Goal: Understand process/instructions: Learn about a topic

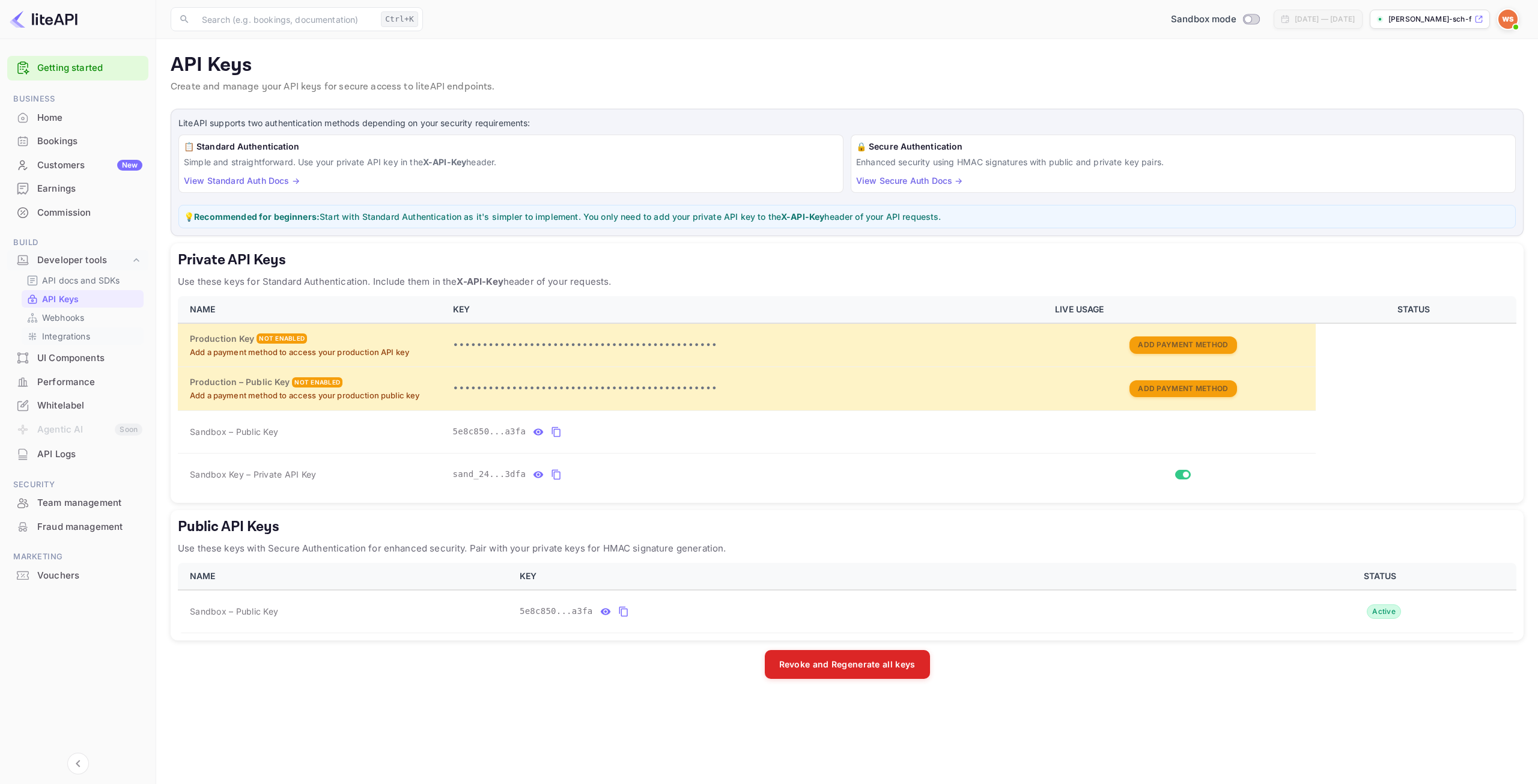
click at [60, 332] on p "Integrations" at bounding box center [66, 336] width 48 height 13
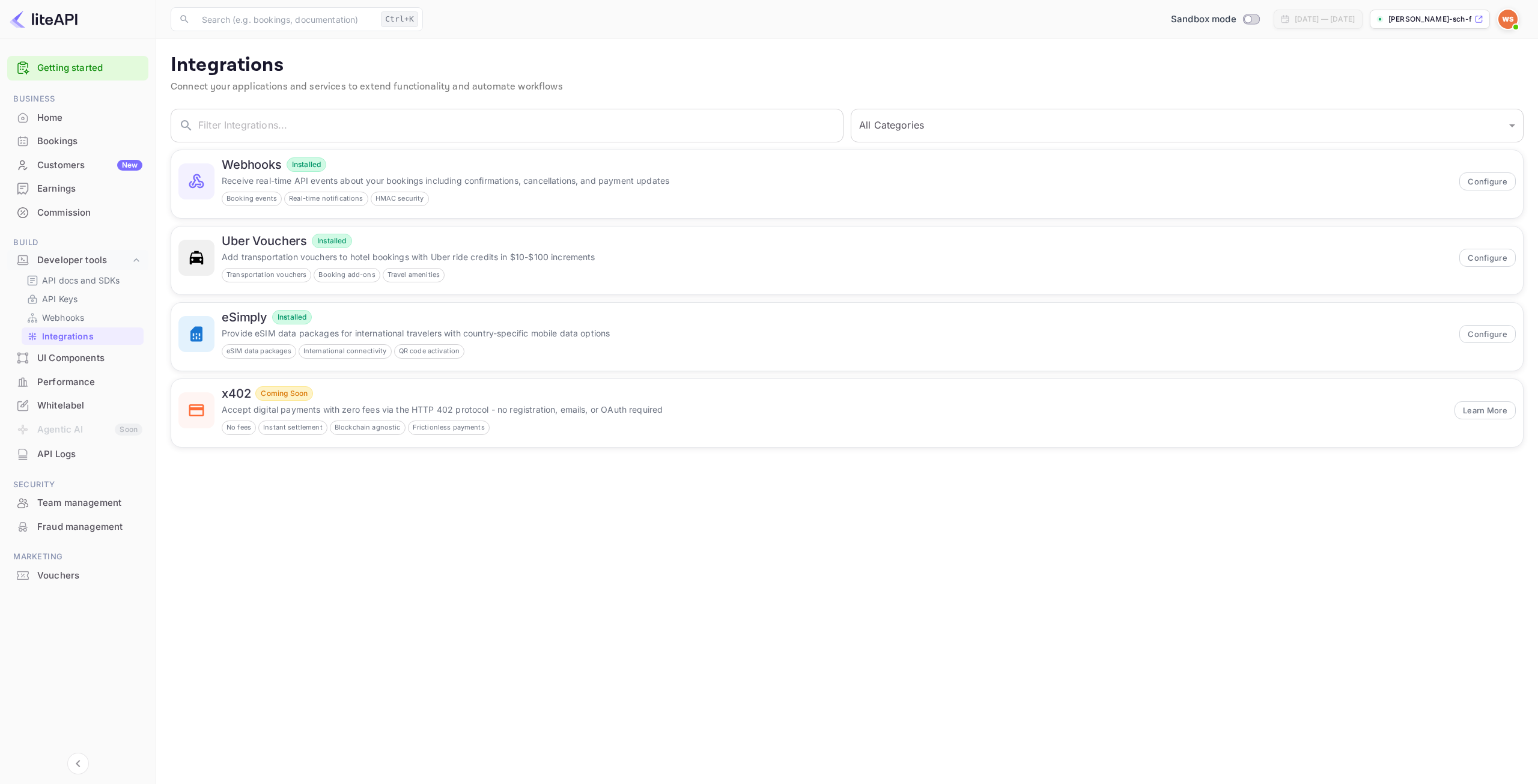
click at [77, 380] on div "Performance" at bounding box center [90, 382] width 105 height 14
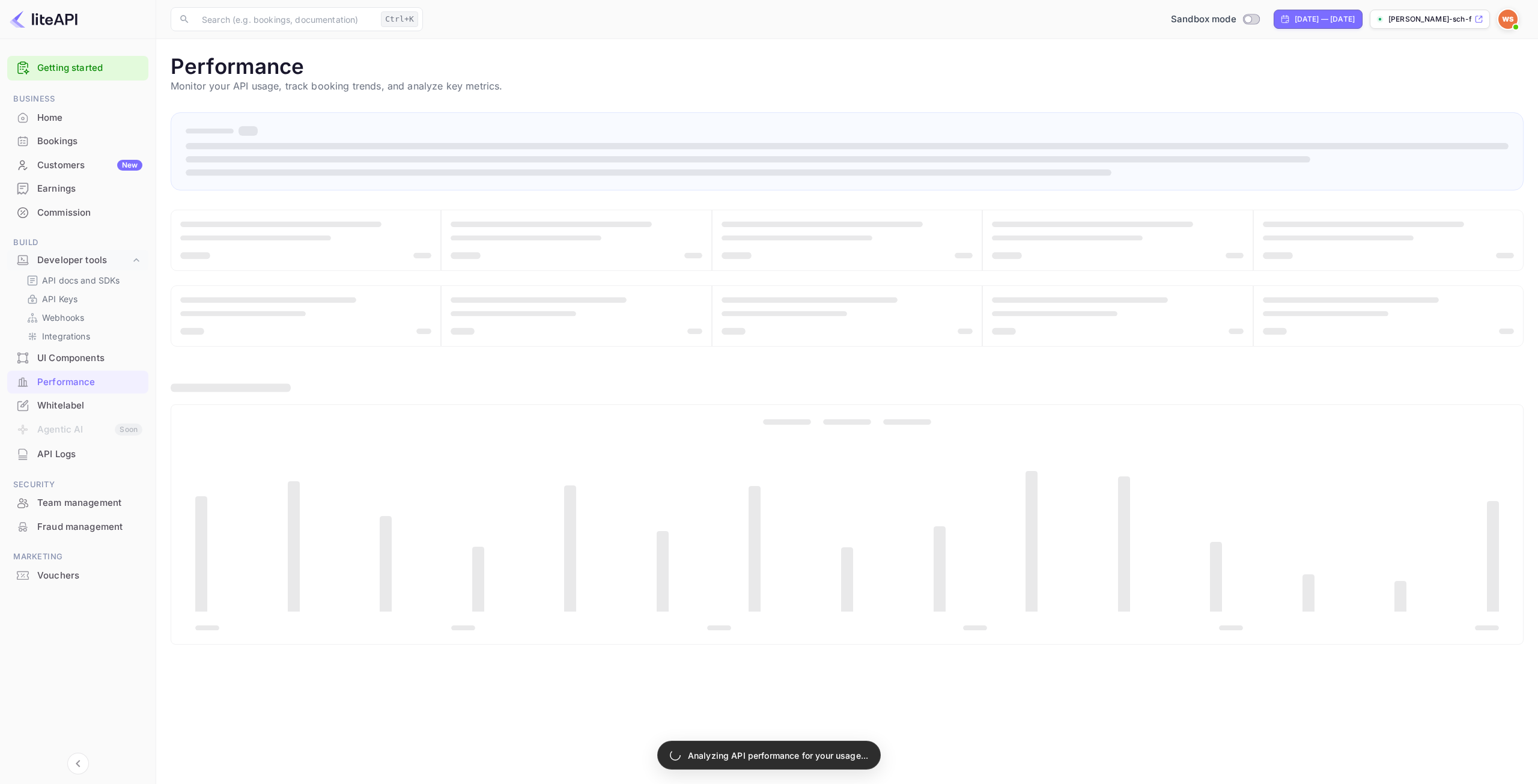
click at [76, 361] on div "UI Components" at bounding box center [90, 358] width 105 height 14
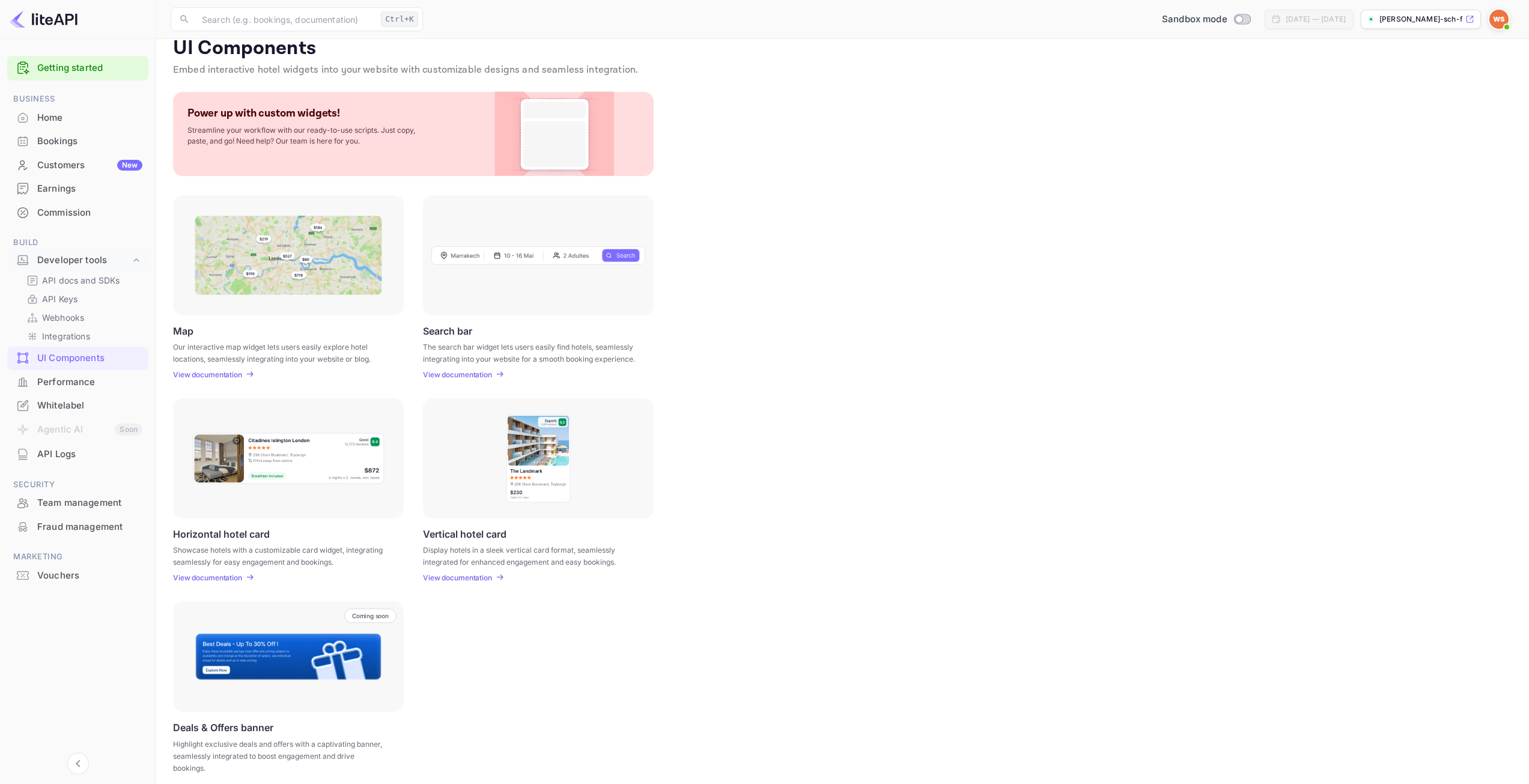
scroll to position [26, 0]
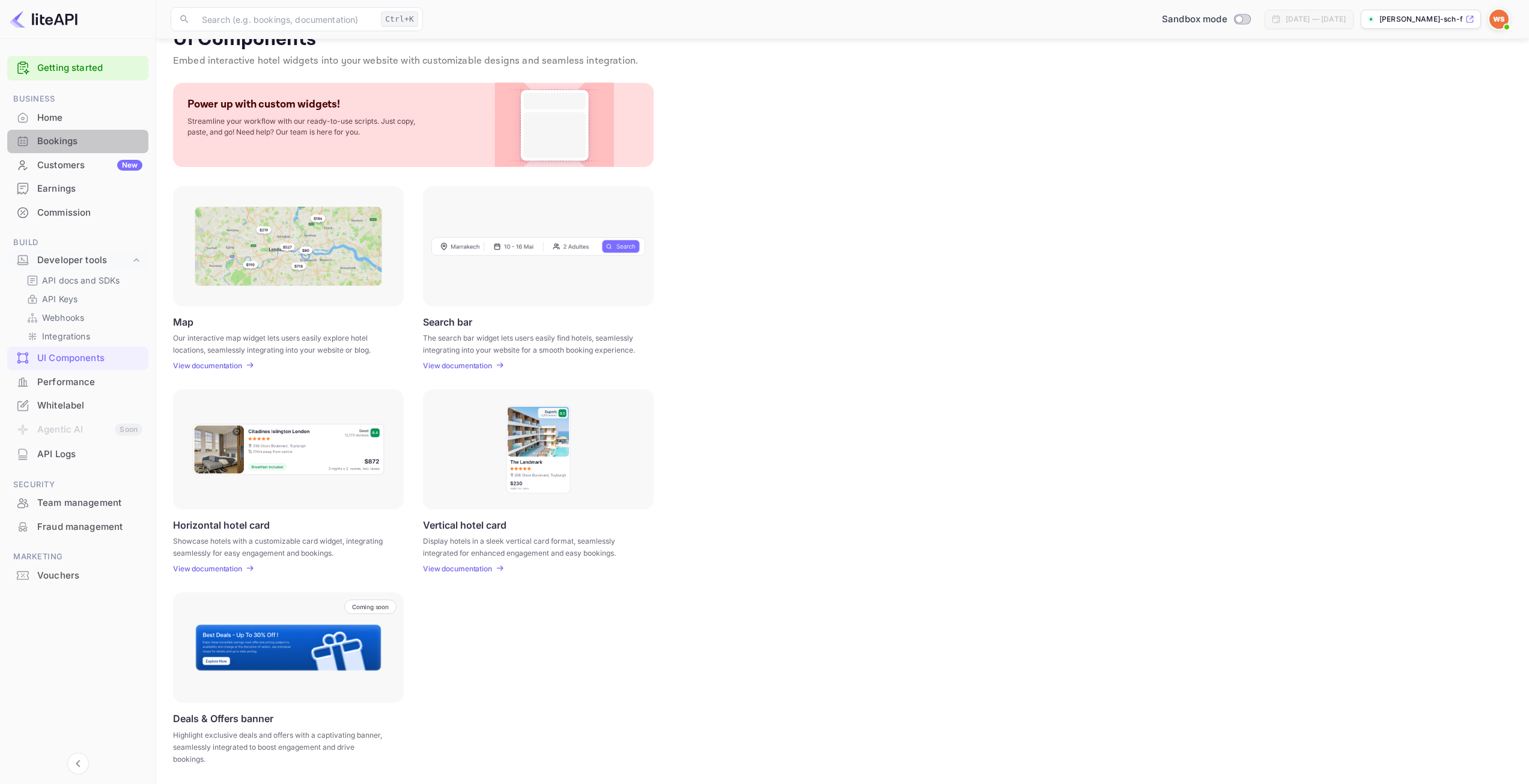
click at [62, 133] on div "Bookings" at bounding box center [78, 141] width 141 height 24
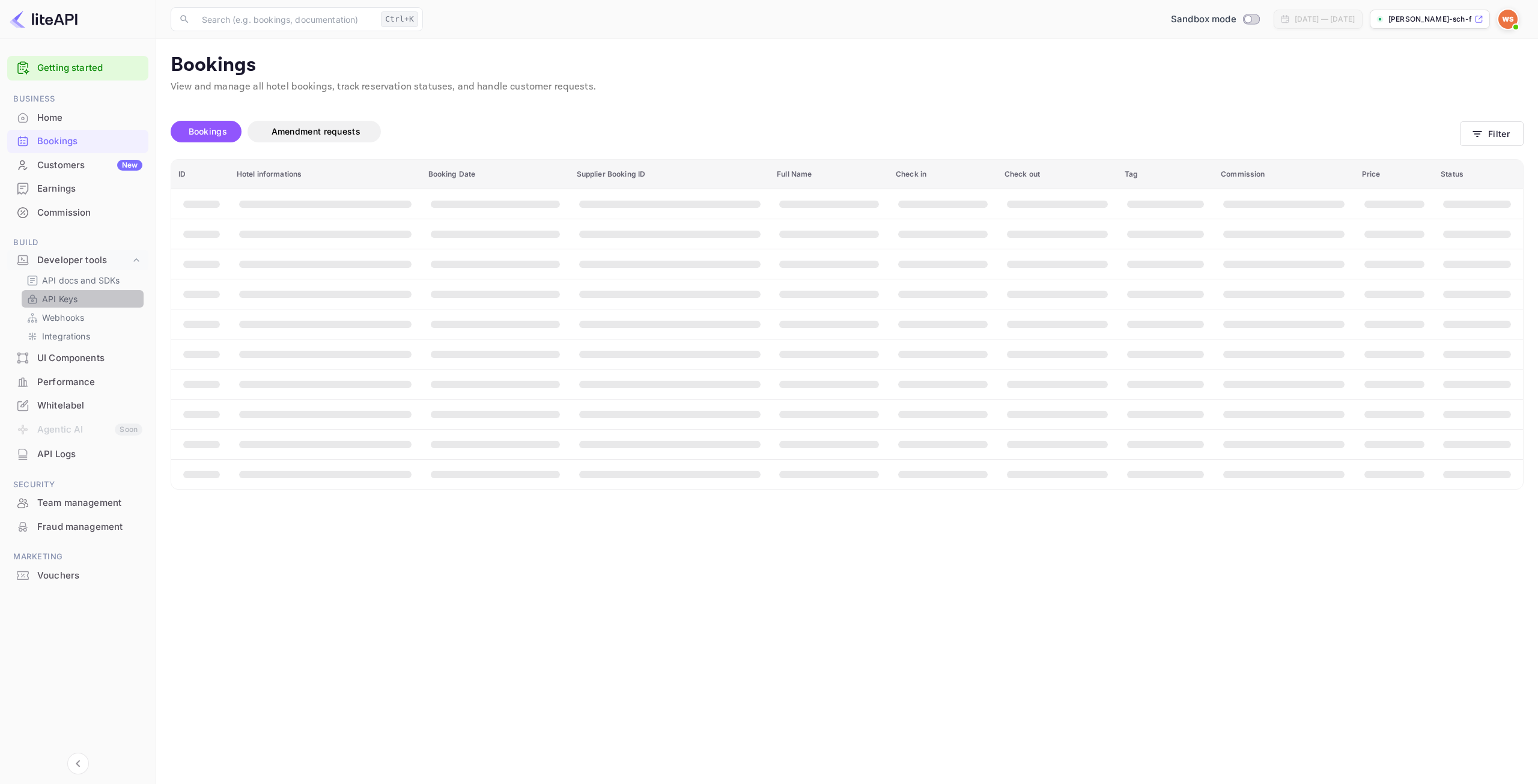
click at [67, 300] on p "API Keys" at bounding box center [60, 298] width 35 height 13
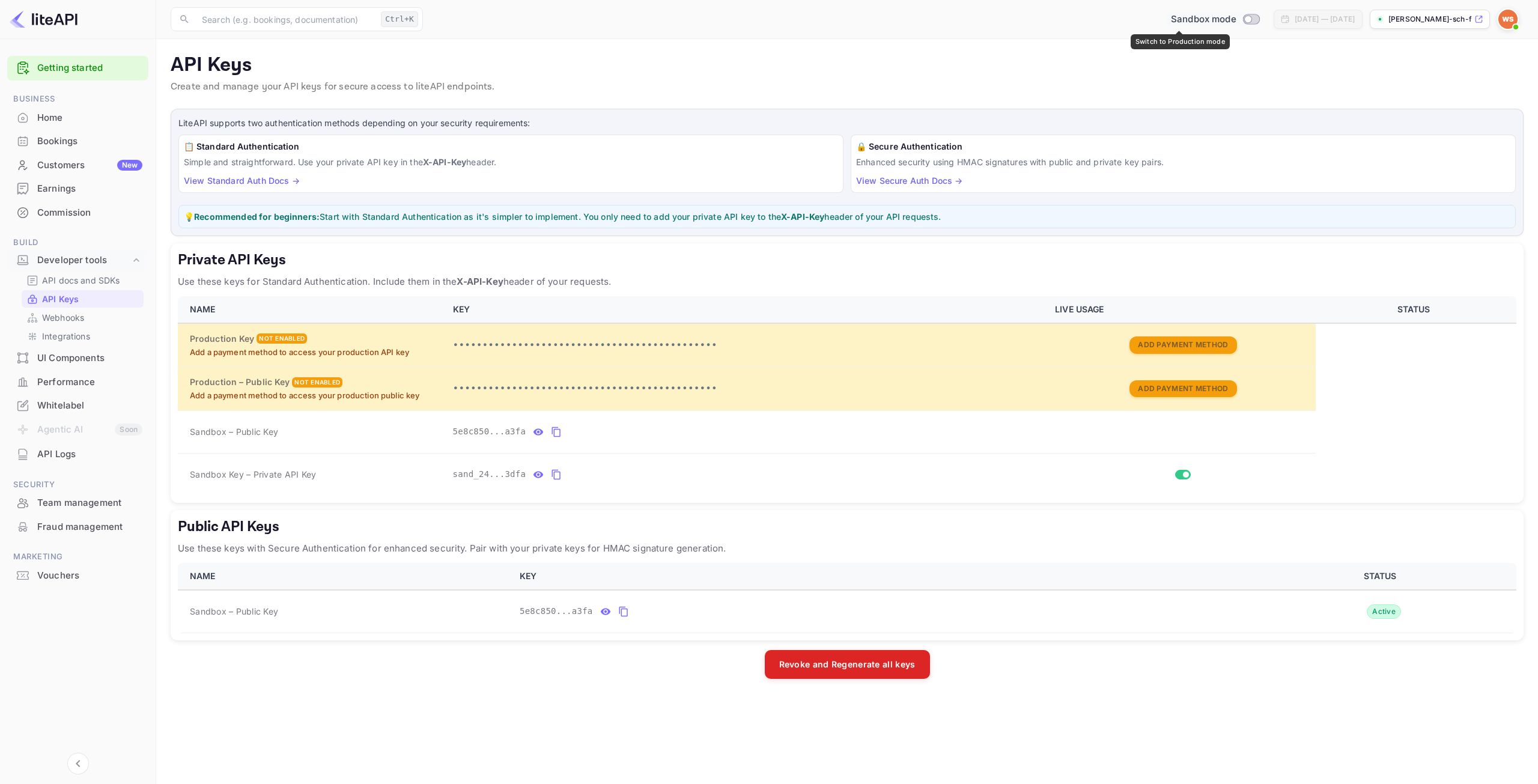
click at [1235, 18] on input "Switch to Production mode" at bounding box center [1247, 18] width 24 height 8
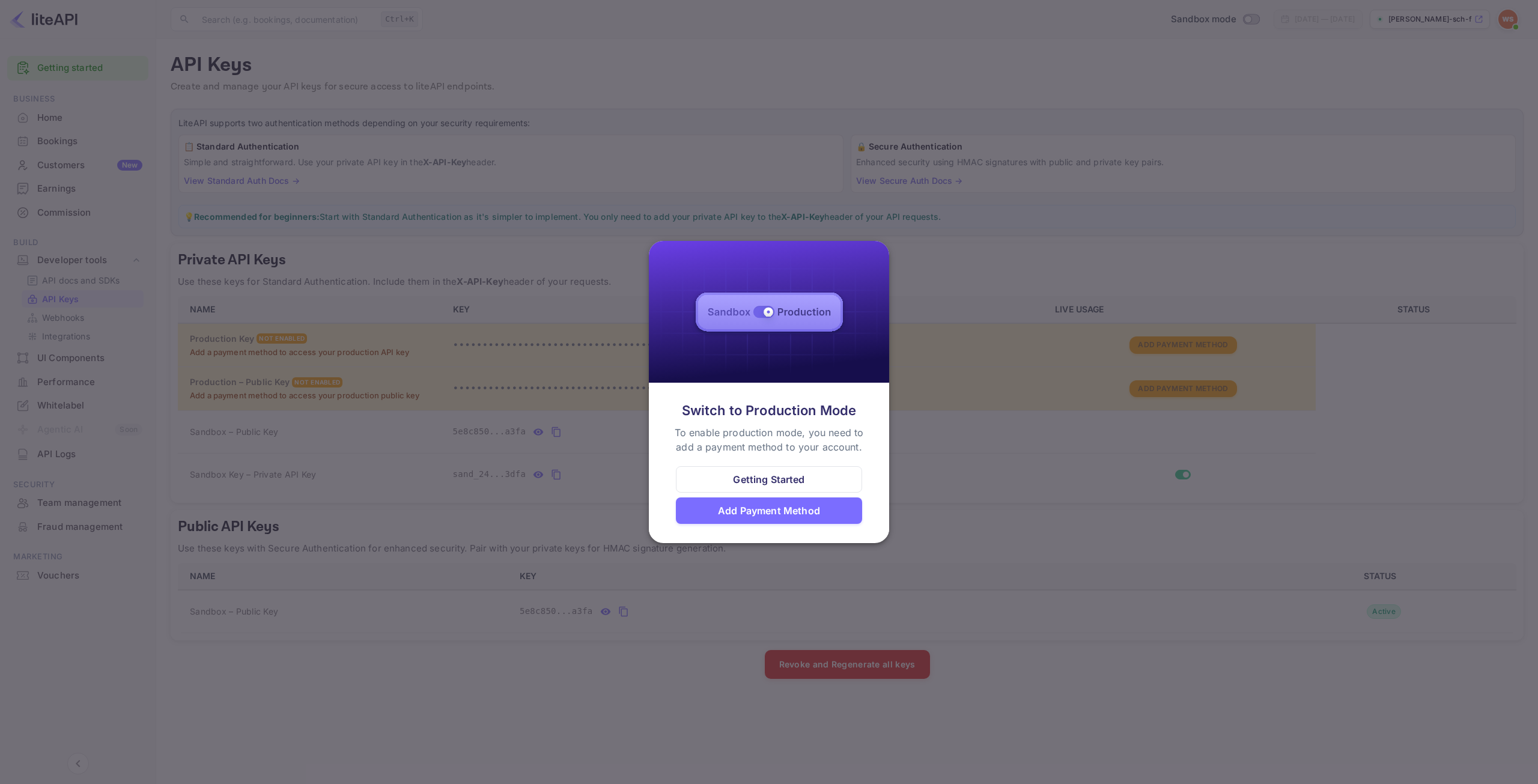
click at [769, 477] on div "Getting Started" at bounding box center [768, 479] width 71 height 15
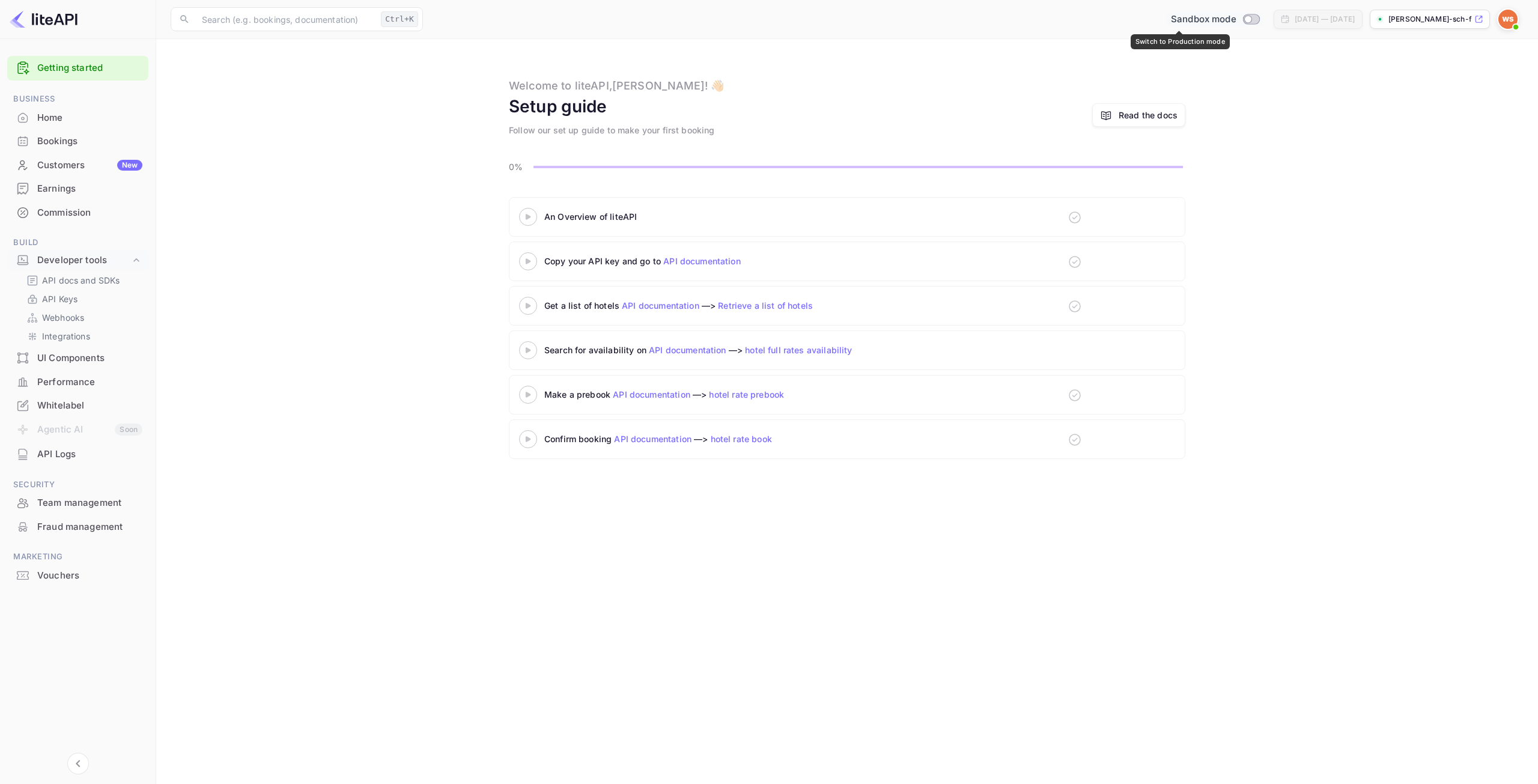
click at [1235, 15] on input "Switch to Production mode" at bounding box center [1247, 18] width 24 height 8
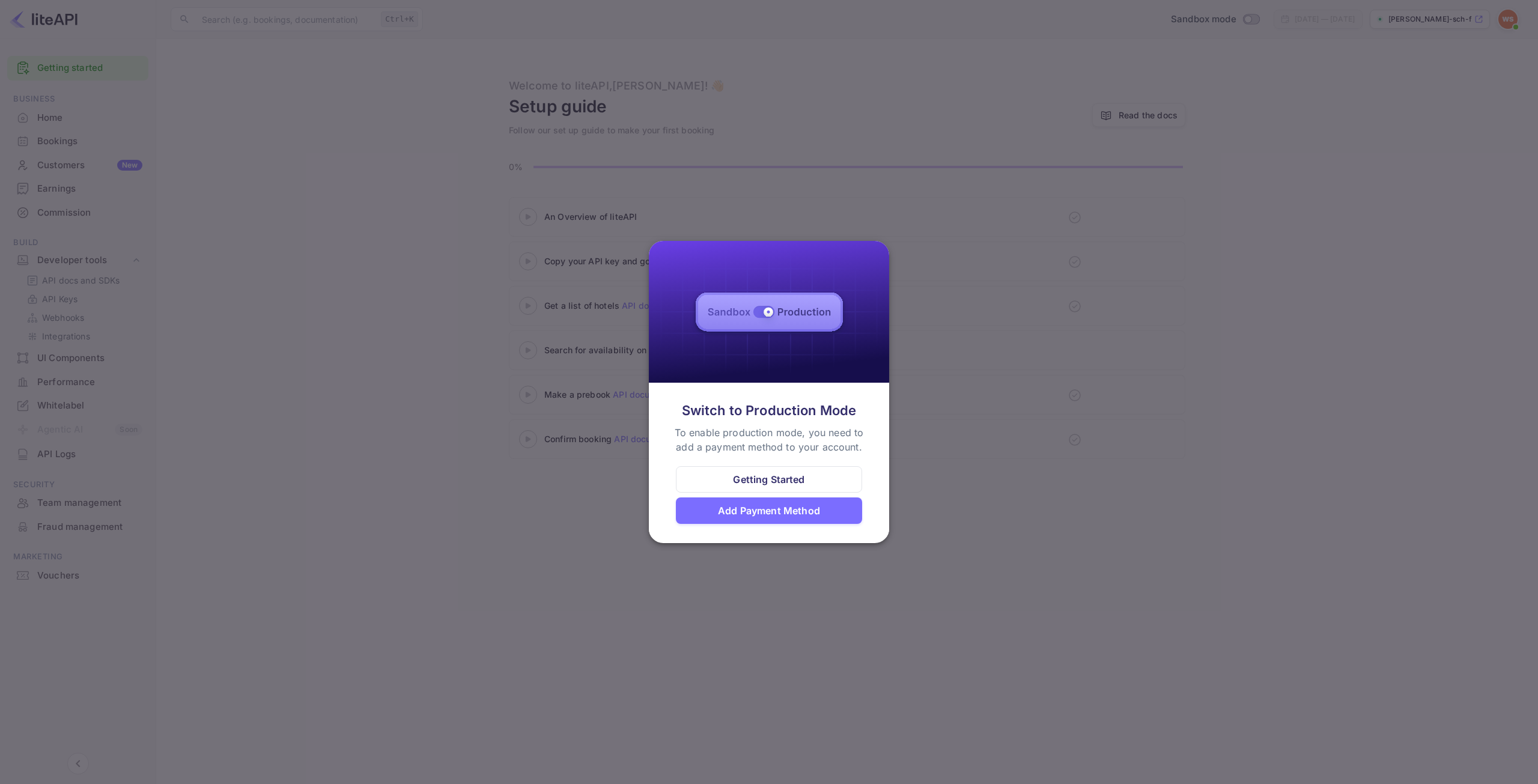
click at [781, 479] on div "Getting Started" at bounding box center [768, 479] width 71 height 15
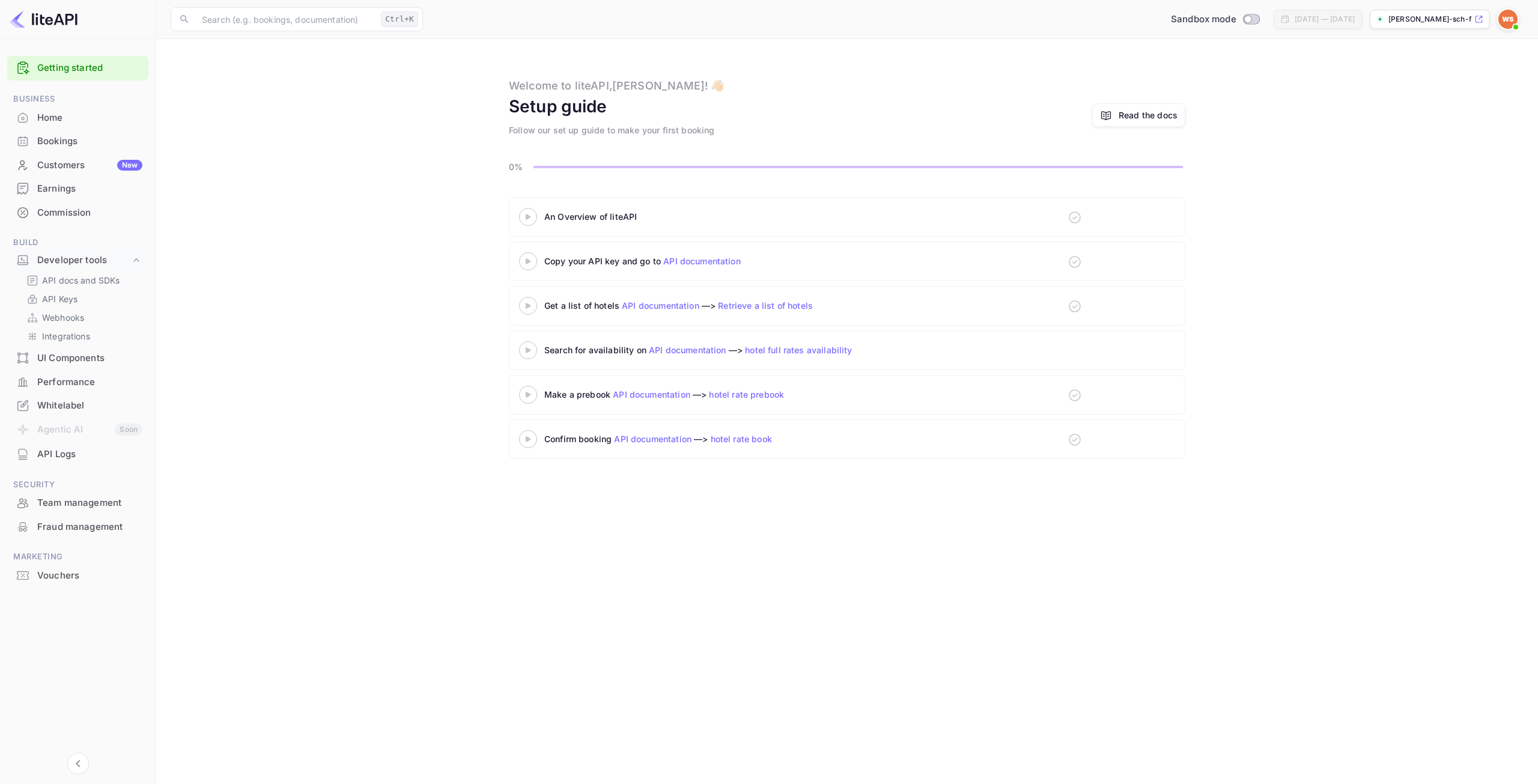
click at [765, 301] on link "Retrieve a list of hotels" at bounding box center [765, 306] width 95 height 10
click at [1235, 21] on input "Switch to Production mode" at bounding box center [1247, 18] width 24 height 8
checkbox input "false"
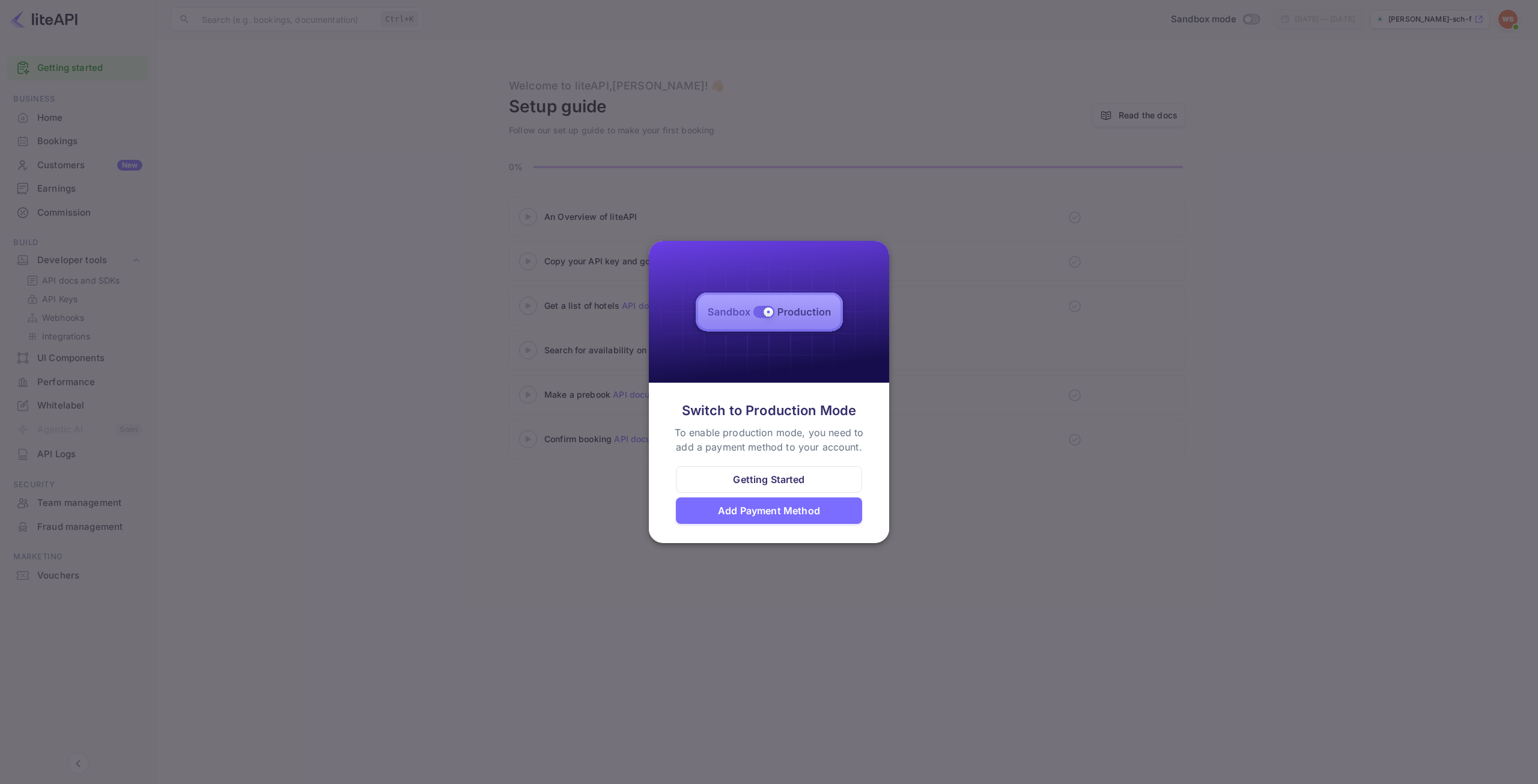
click at [794, 518] on div "Add Payment Method" at bounding box center [769, 511] width 186 height 27
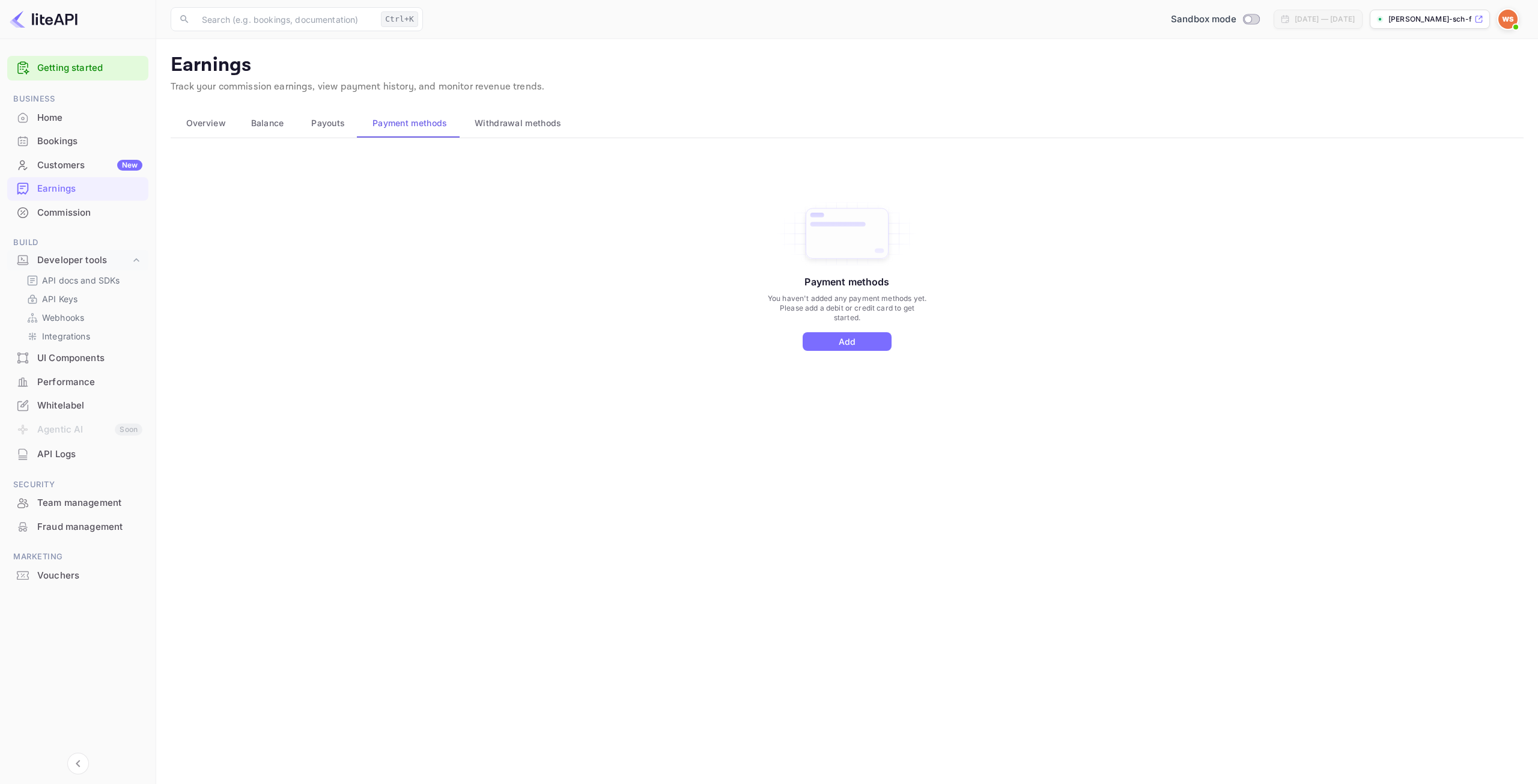
click at [57, 146] on div "Bookings" at bounding box center [90, 141] width 105 height 14
